Goal: Task Accomplishment & Management: Manage account settings

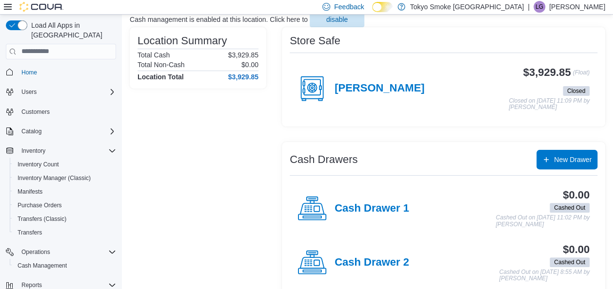
scroll to position [97, 0]
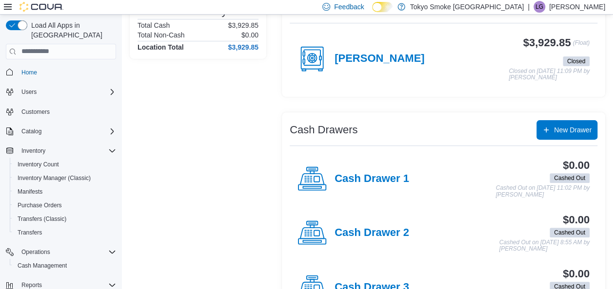
click at [453, 65] on div "$3,929.85 (Float) Closed Closed on [DATE] 11:09 PM by [PERSON_NAME]" at bounding box center [506, 59] width 165 height 44
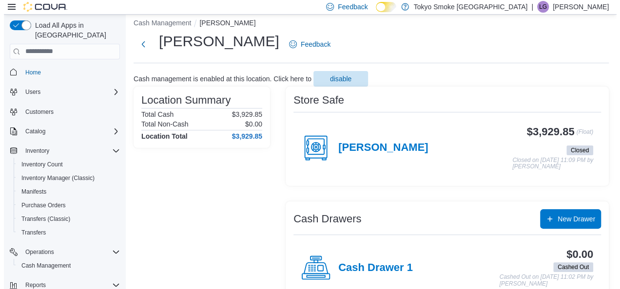
scroll to position [0, 0]
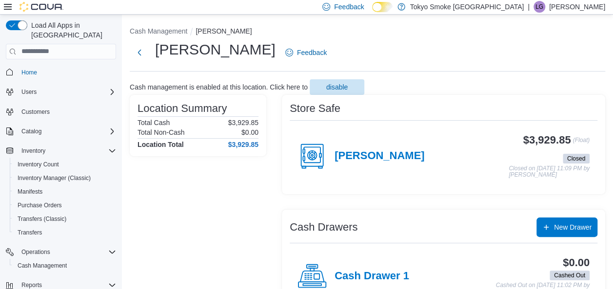
click at [576, 7] on p "[PERSON_NAME]" at bounding box center [577, 7] width 56 height 12
click at [550, 79] on hr at bounding box center [556, 79] width 90 height 0
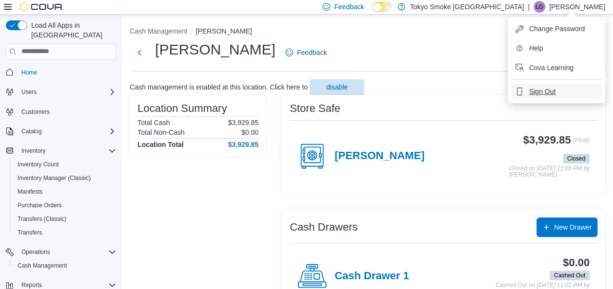
click at [534, 93] on span "Sign Out" at bounding box center [542, 92] width 26 height 10
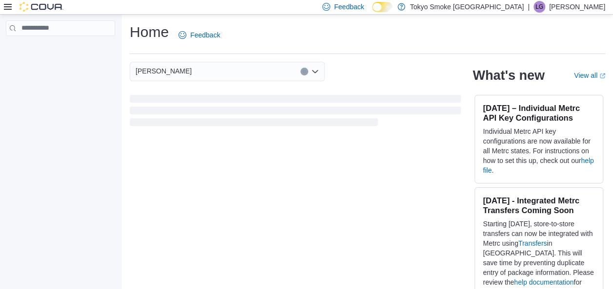
click at [556, 10] on div "| LG Logan Gardner" at bounding box center [565, 7] width 77 height 12
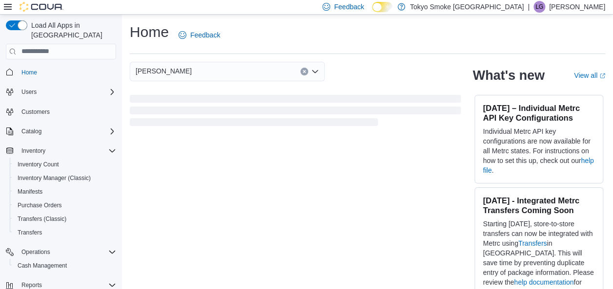
click at [403, 90] on div "Oshawa King" at bounding box center [295, 95] width 331 height 66
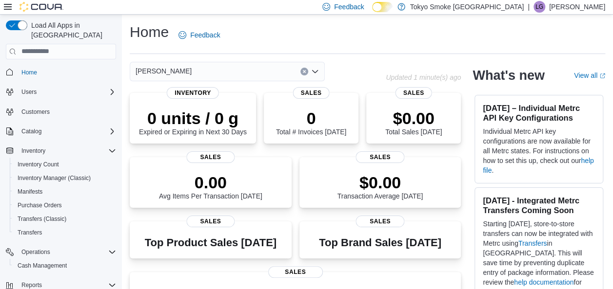
click at [575, 3] on p "Logan Gardner" at bounding box center [577, 7] width 56 height 12
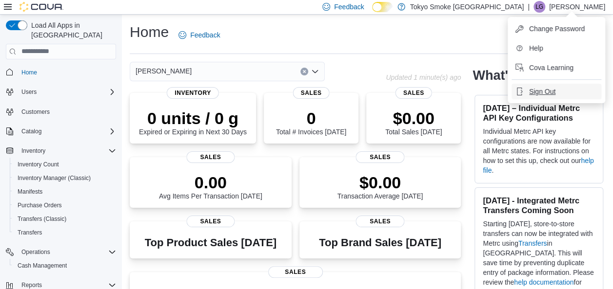
click at [544, 89] on span "Sign Out" at bounding box center [542, 92] width 26 height 10
